Goal: Information Seeking & Learning: Learn about a topic

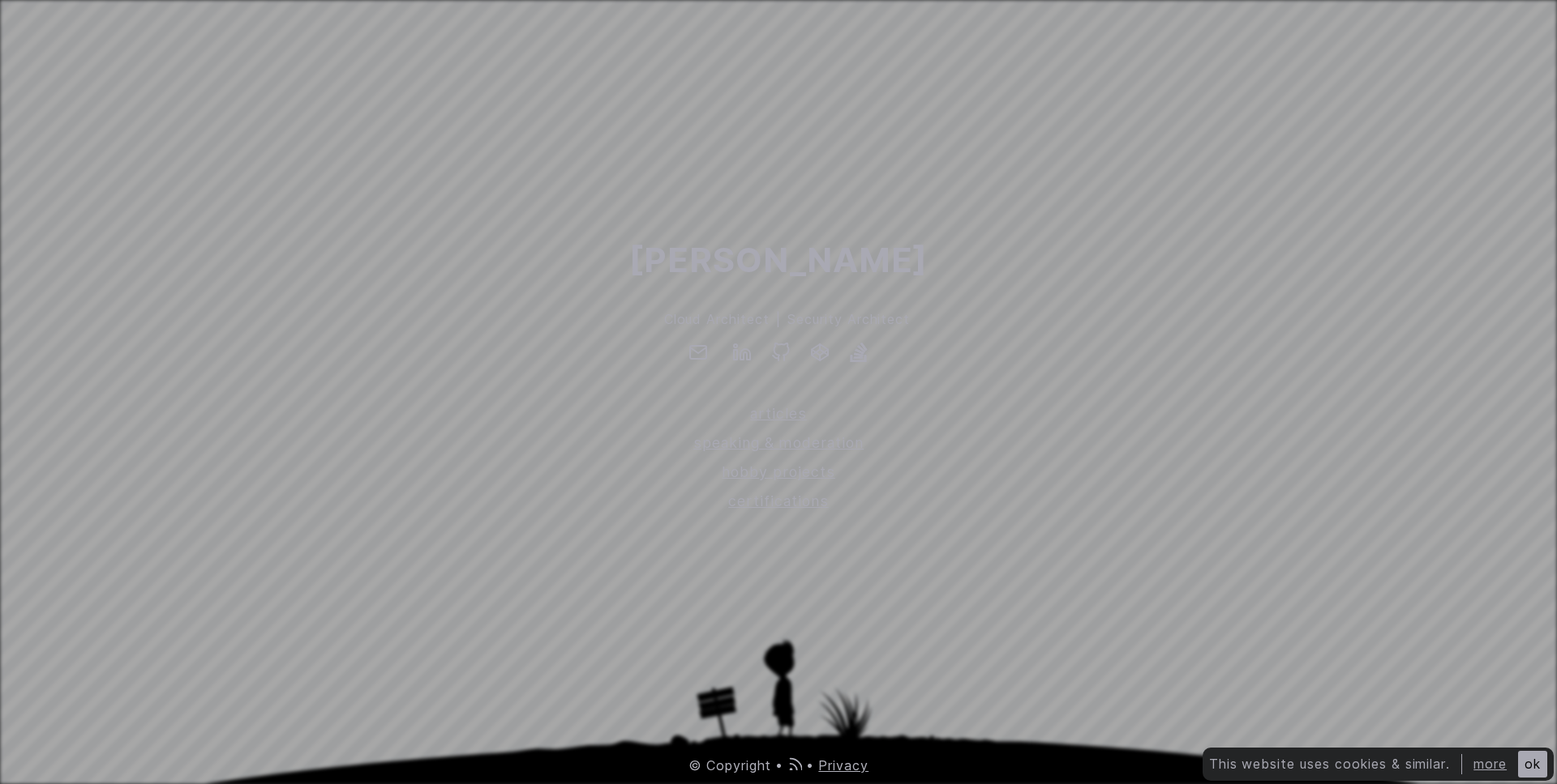
click at [1110, 290] on div "Erkin Ekici Cloud Architect | Security Architect articles speaking & moderation…" at bounding box center [778, 372] width 1557 height 278
click at [1478, 761] on link "more" at bounding box center [1490, 764] width 33 height 16
click at [775, 469] on link "hobby projects" at bounding box center [778, 472] width 1557 height 22
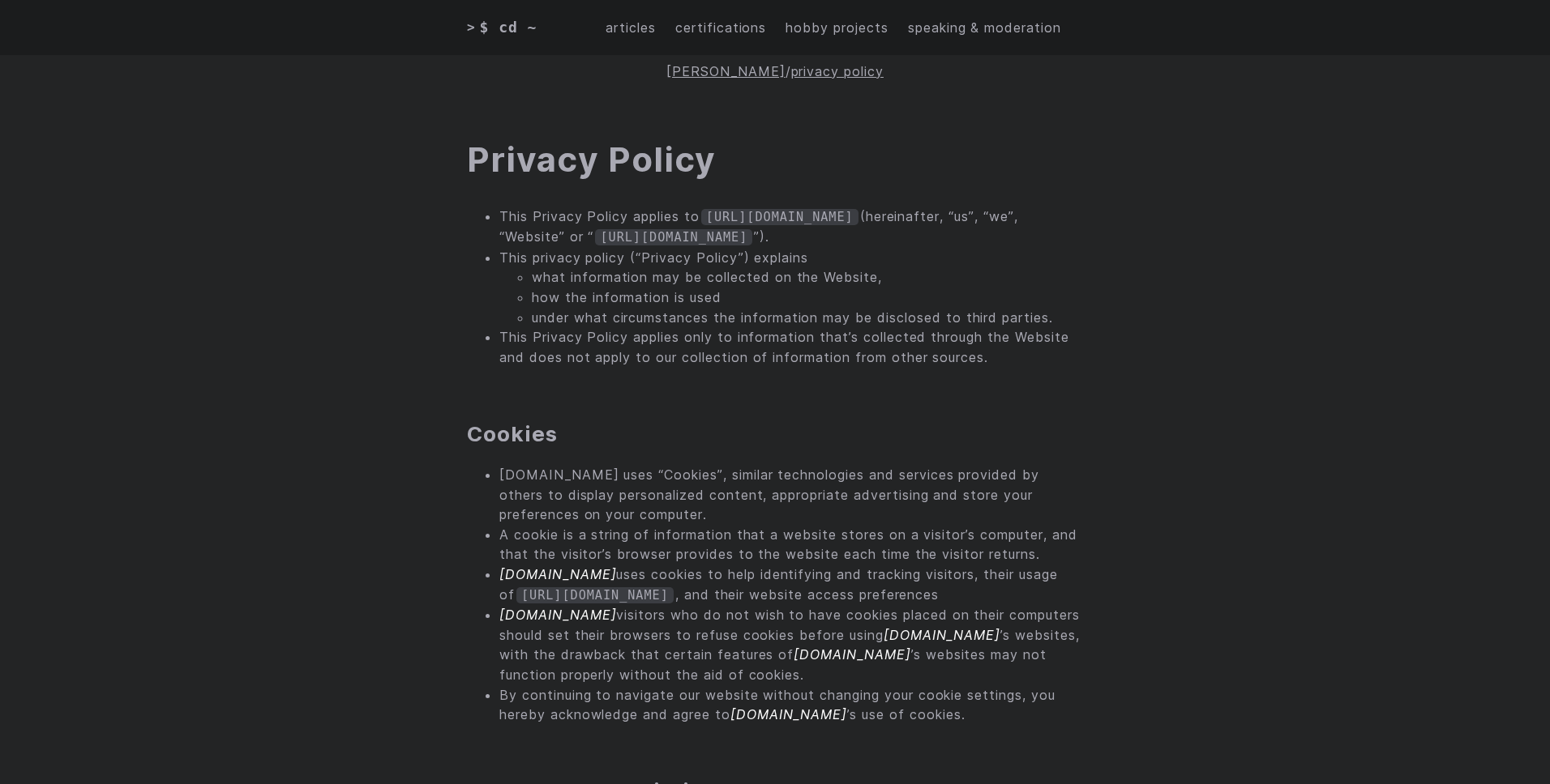
click at [1072, 342] on li "This Privacy Policy applies only to information that’s collected through the We…" at bounding box center [790, 348] width 584 height 40
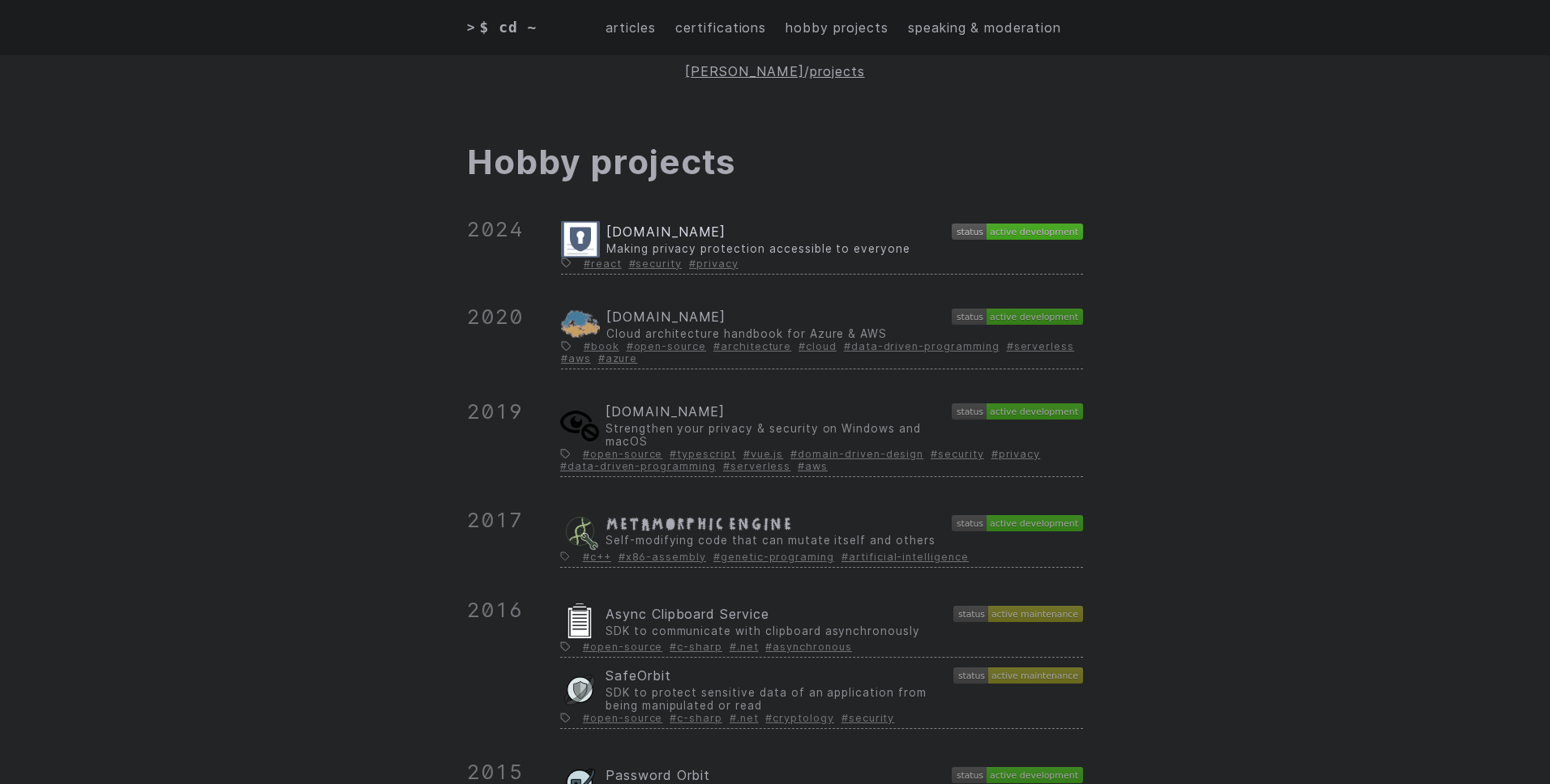
click at [710, 230] on span "[DOMAIN_NAME]" at bounding box center [666, 232] width 119 height 16
click at [658, 413] on span "[DOMAIN_NAME]" at bounding box center [665, 412] width 119 height 16
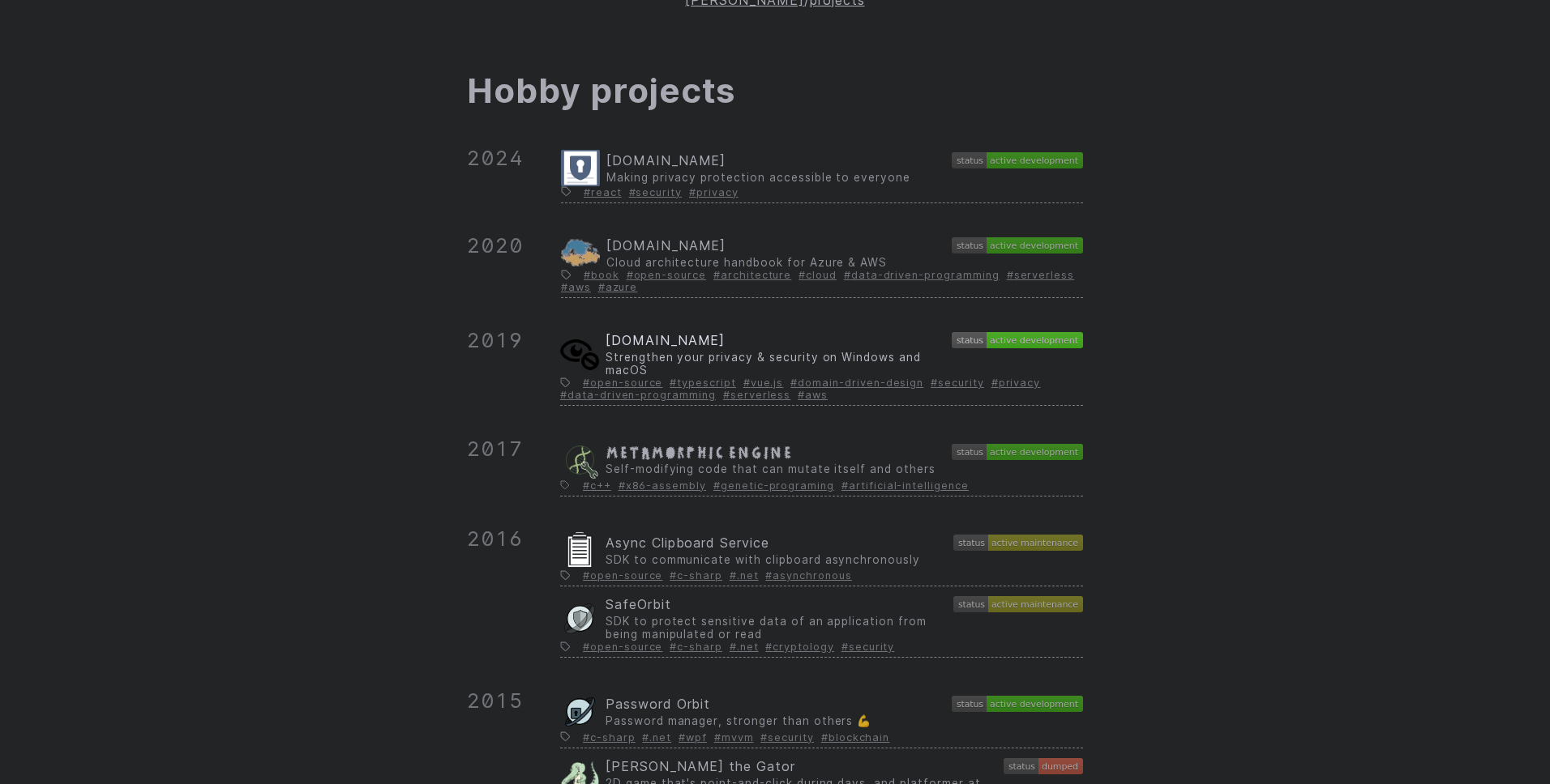
scroll to position [77, 0]
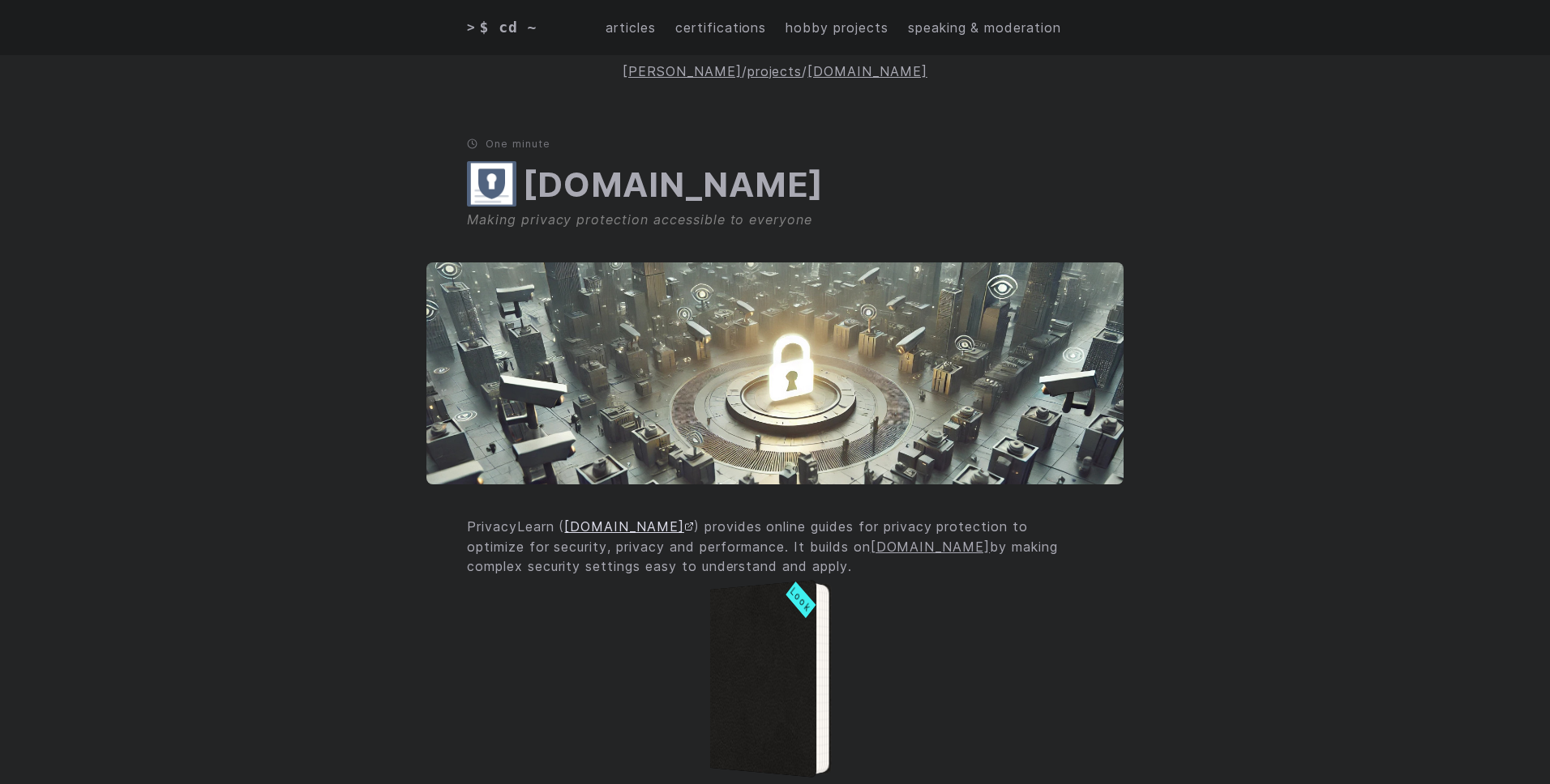
click at [635, 529] on link "PrivacyLearn.com" at bounding box center [627, 527] width 128 height 16
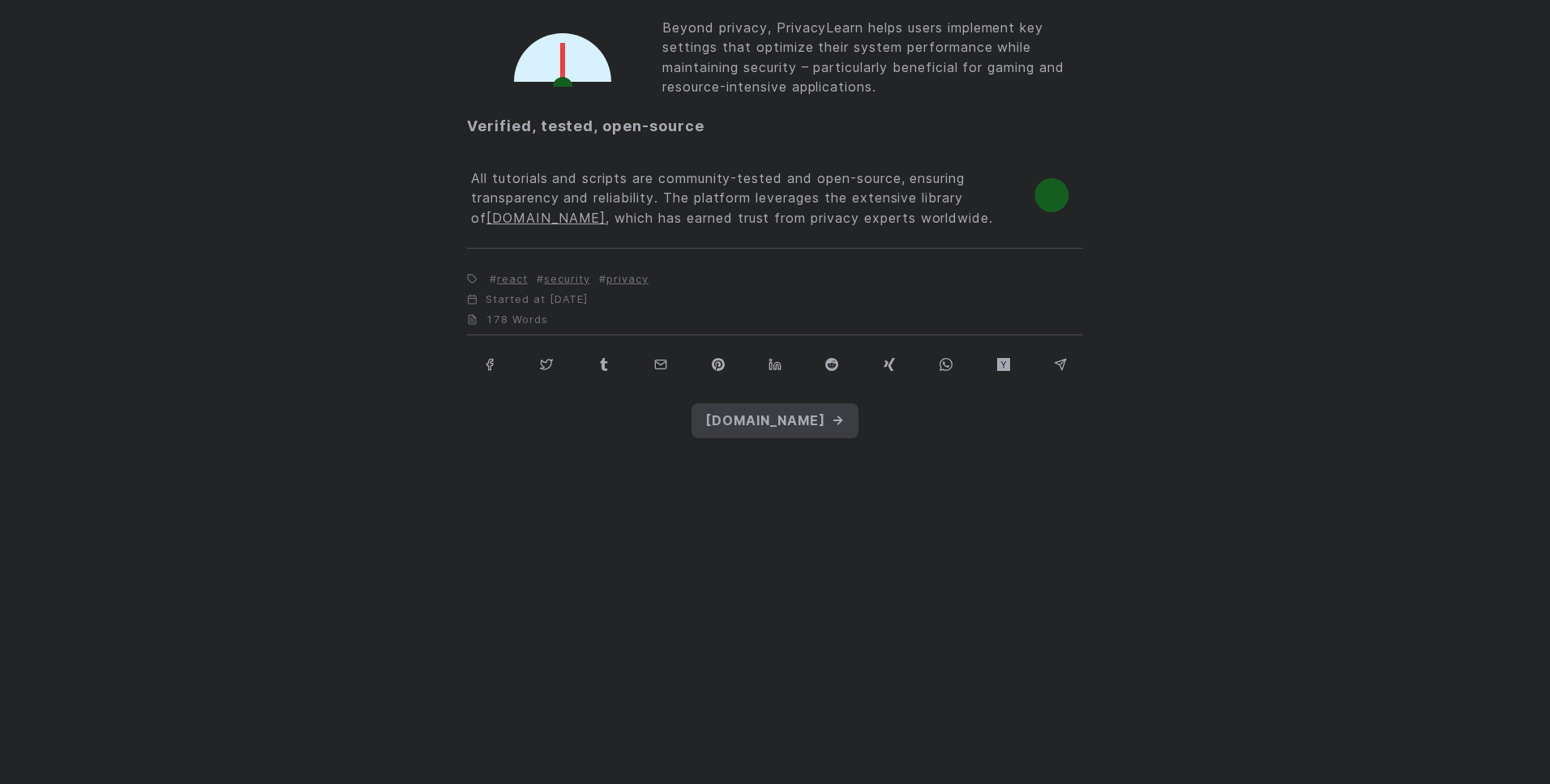
scroll to position [1538, 0]
click at [725, 419] on span "[DOMAIN_NAME]" at bounding box center [765, 423] width 120 height 20
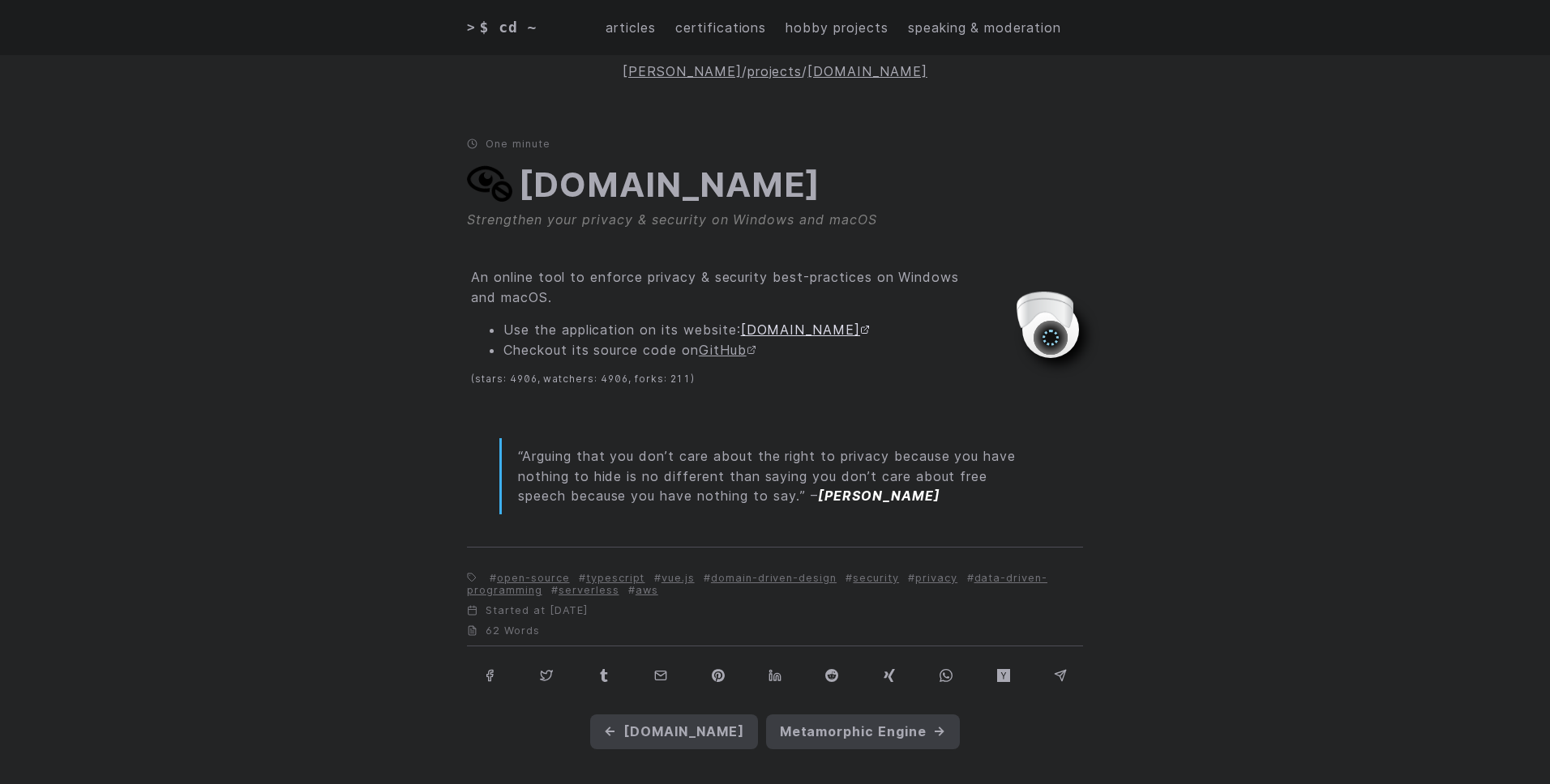
click at [792, 332] on link "[DOMAIN_NAME]" at bounding box center [804, 330] width 128 height 16
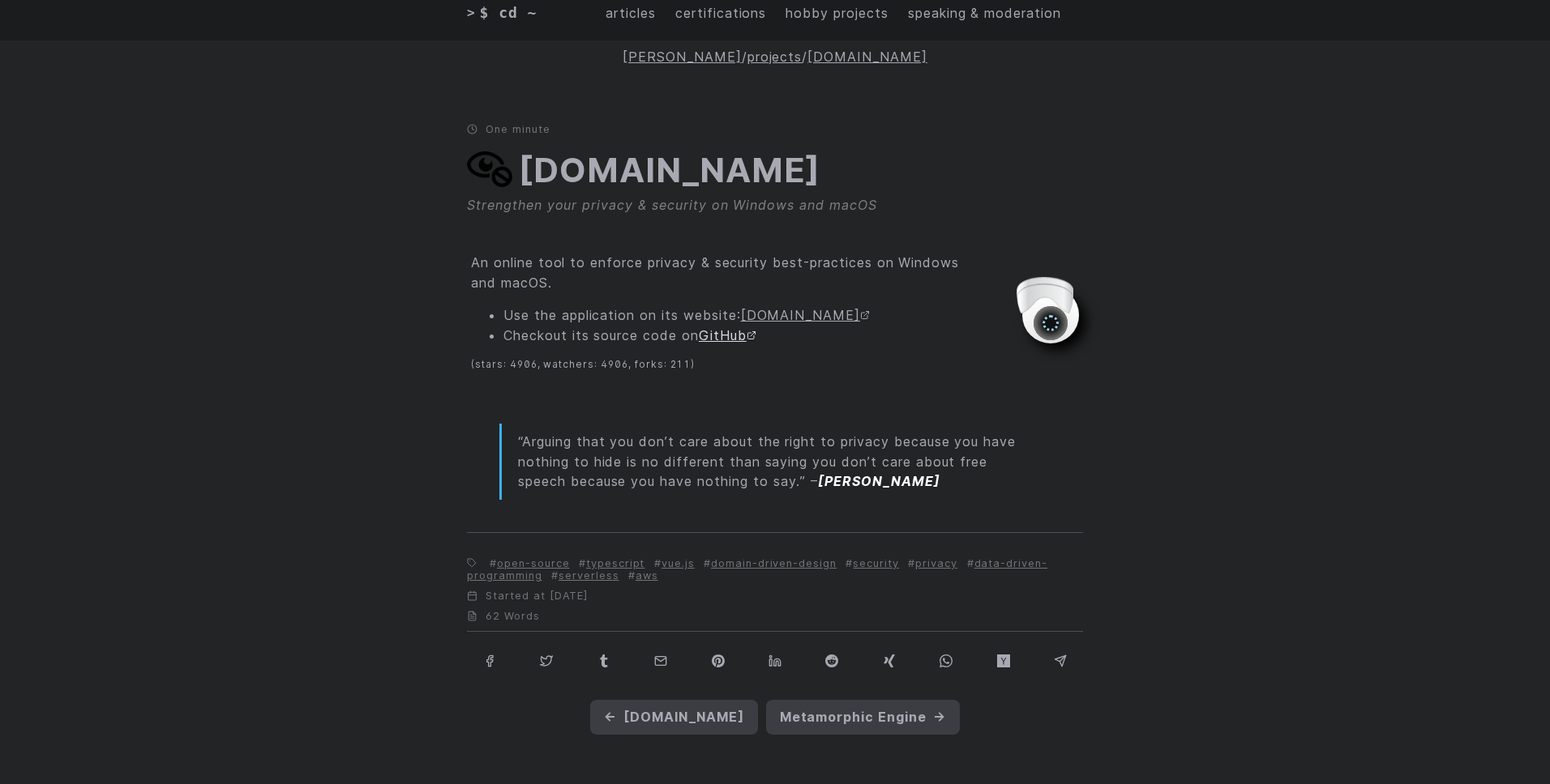
click at [746, 337] on link "GitHub" at bounding box center [727, 336] width 57 height 16
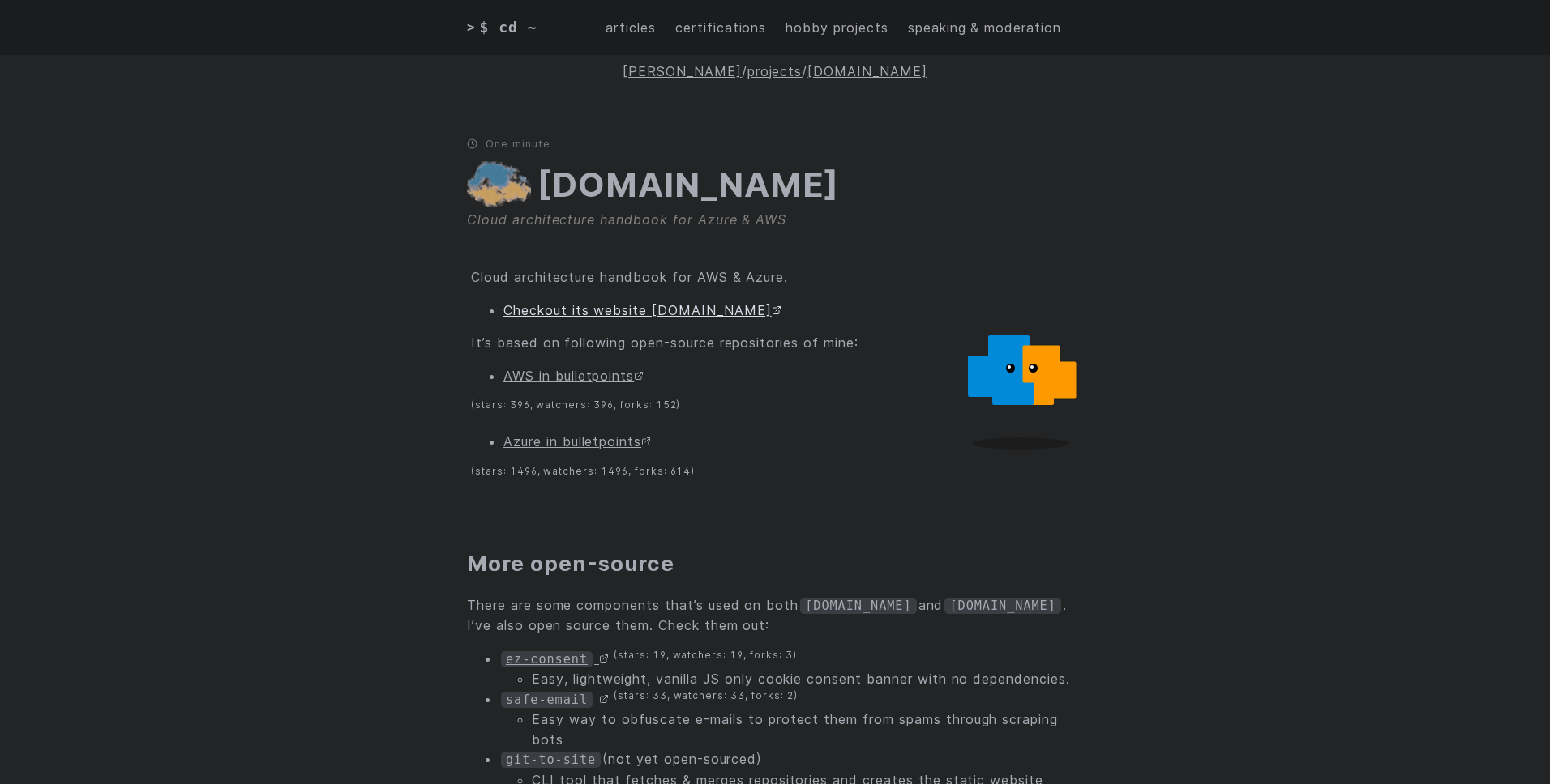
click at [725, 310] on link "Checkout its website cloudarchitecture.io" at bounding box center [642, 311] width 278 height 16
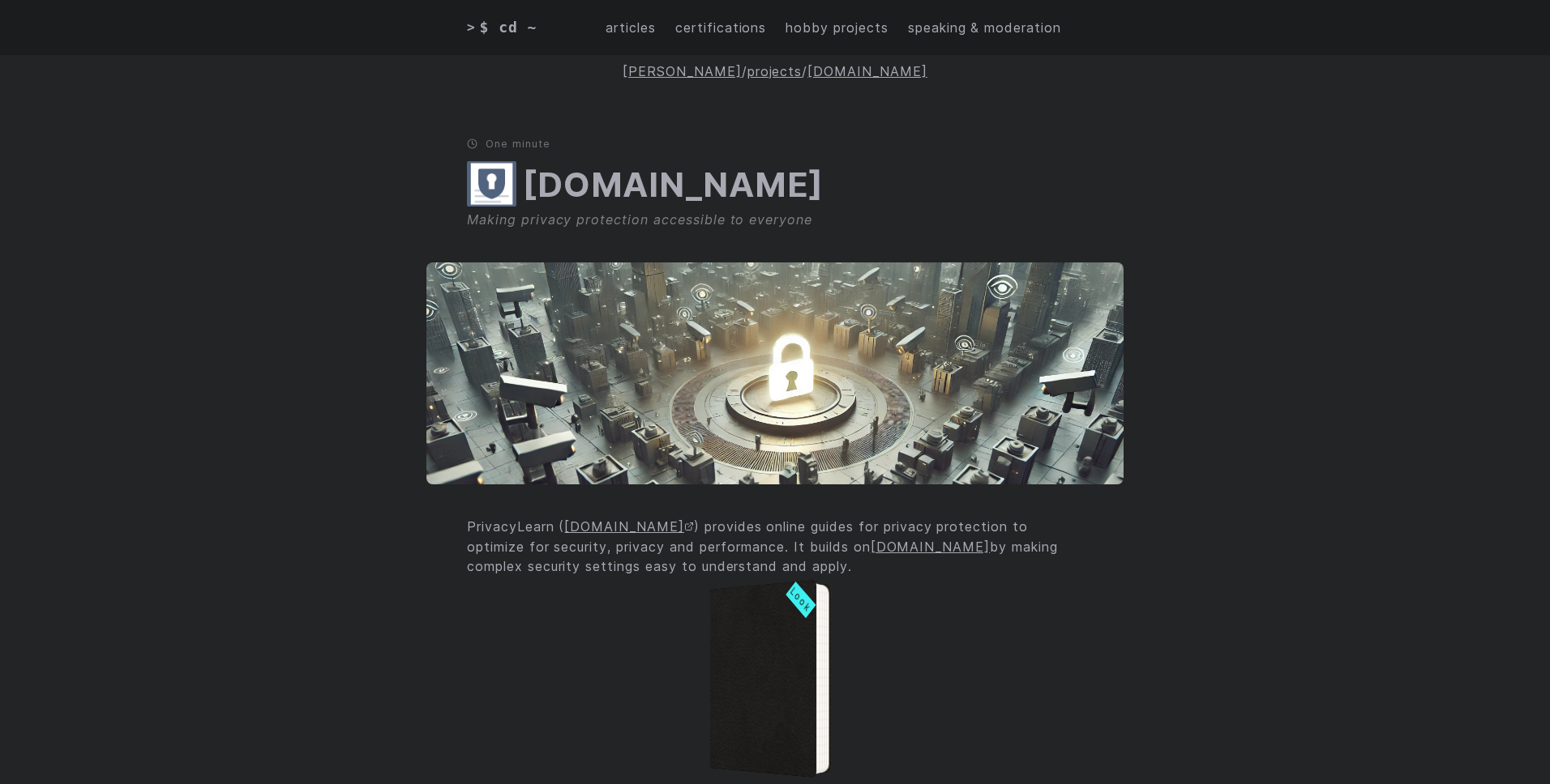
scroll to position [1310, 0]
